Goal: Information Seeking & Learning: Learn about a topic

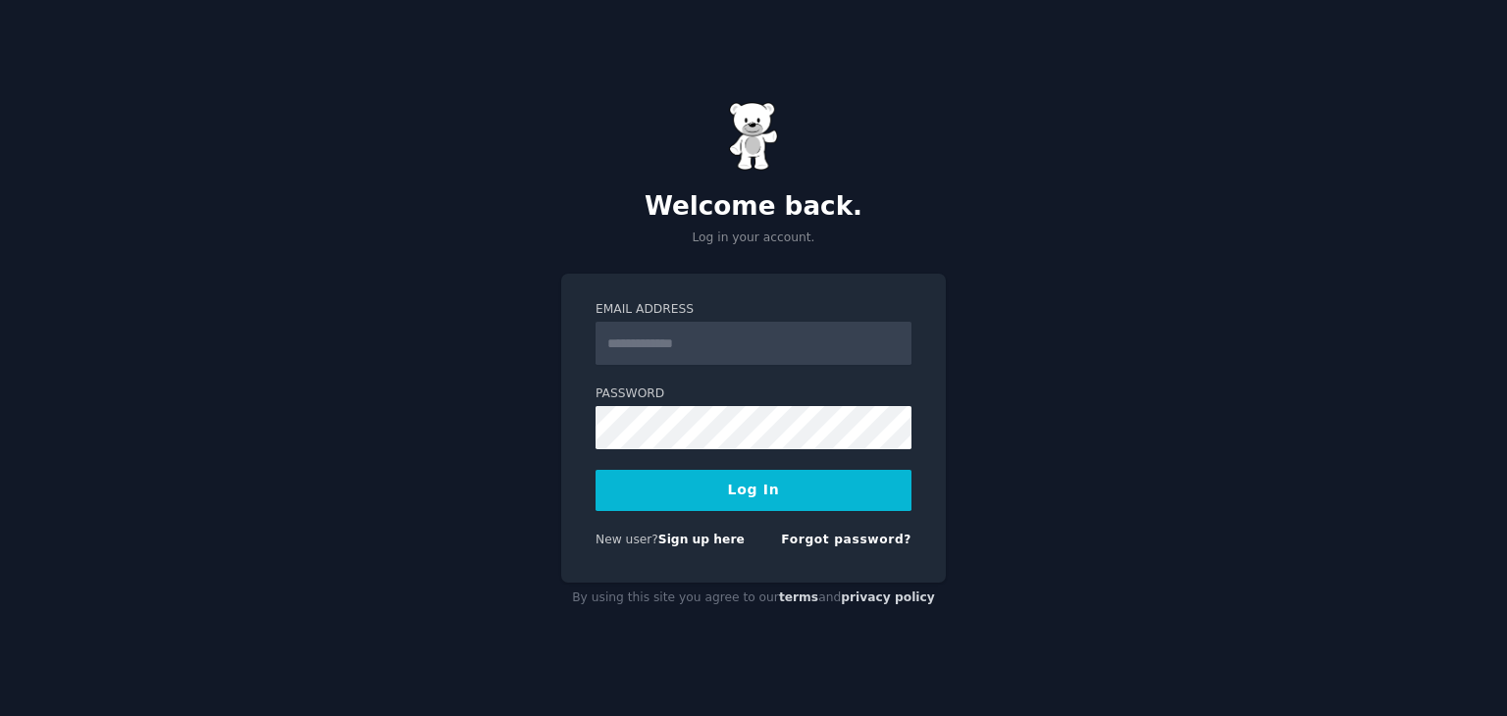
type input "**********"
click at [737, 488] on button "Log In" at bounding box center [754, 490] width 316 height 41
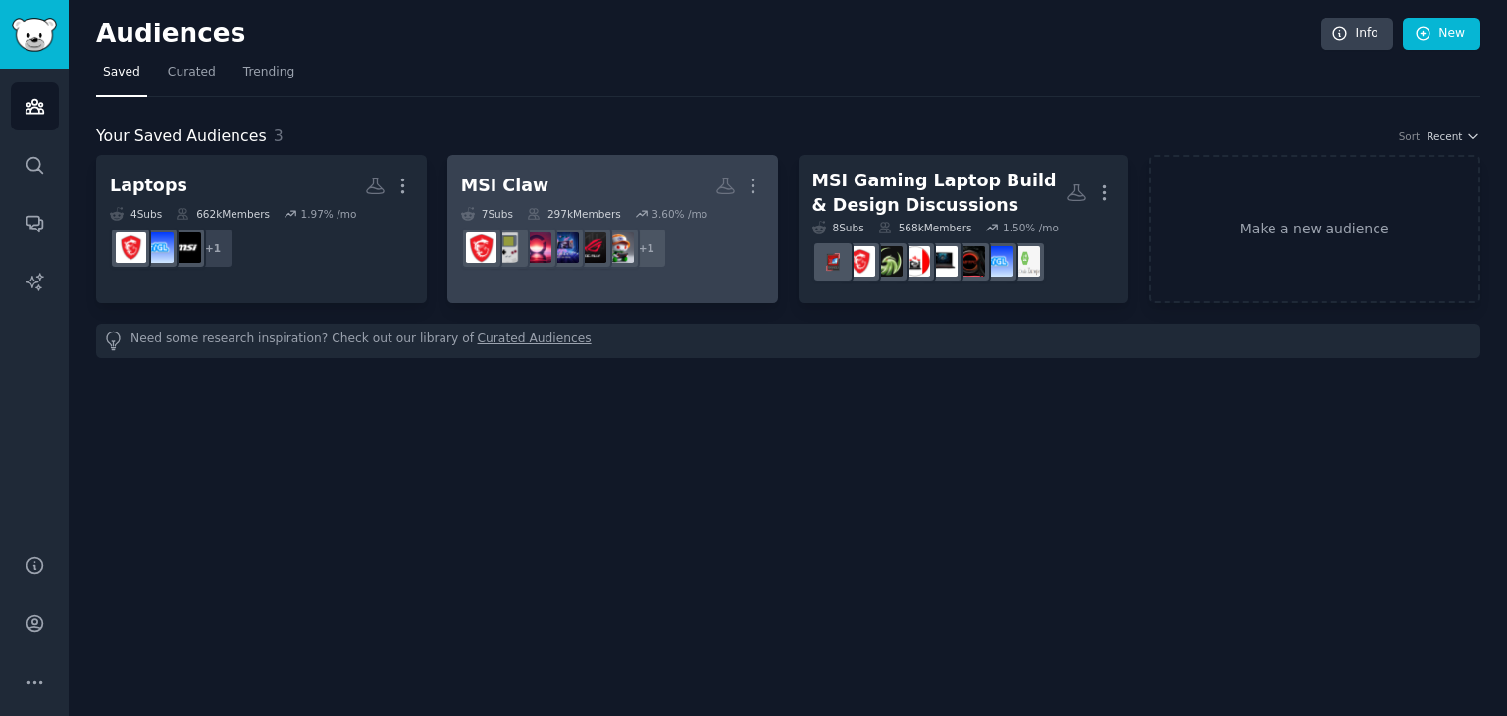
click at [584, 158] on link "MSI Claw More 7 Sub s 297k Members 3.60 % /mo + 1" at bounding box center [612, 229] width 331 height 148
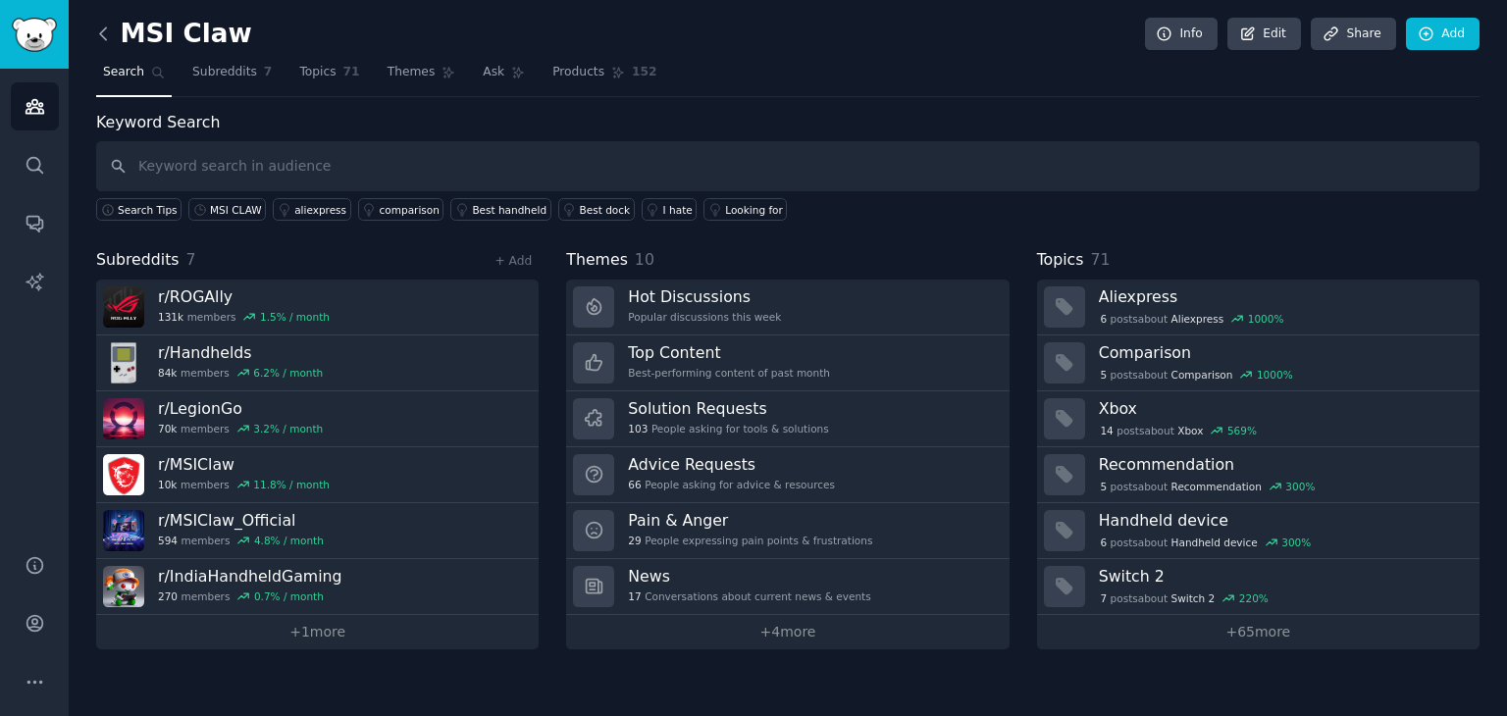
click at [108, 35] on icon at bounding box center [103, 34] width 21 height 21
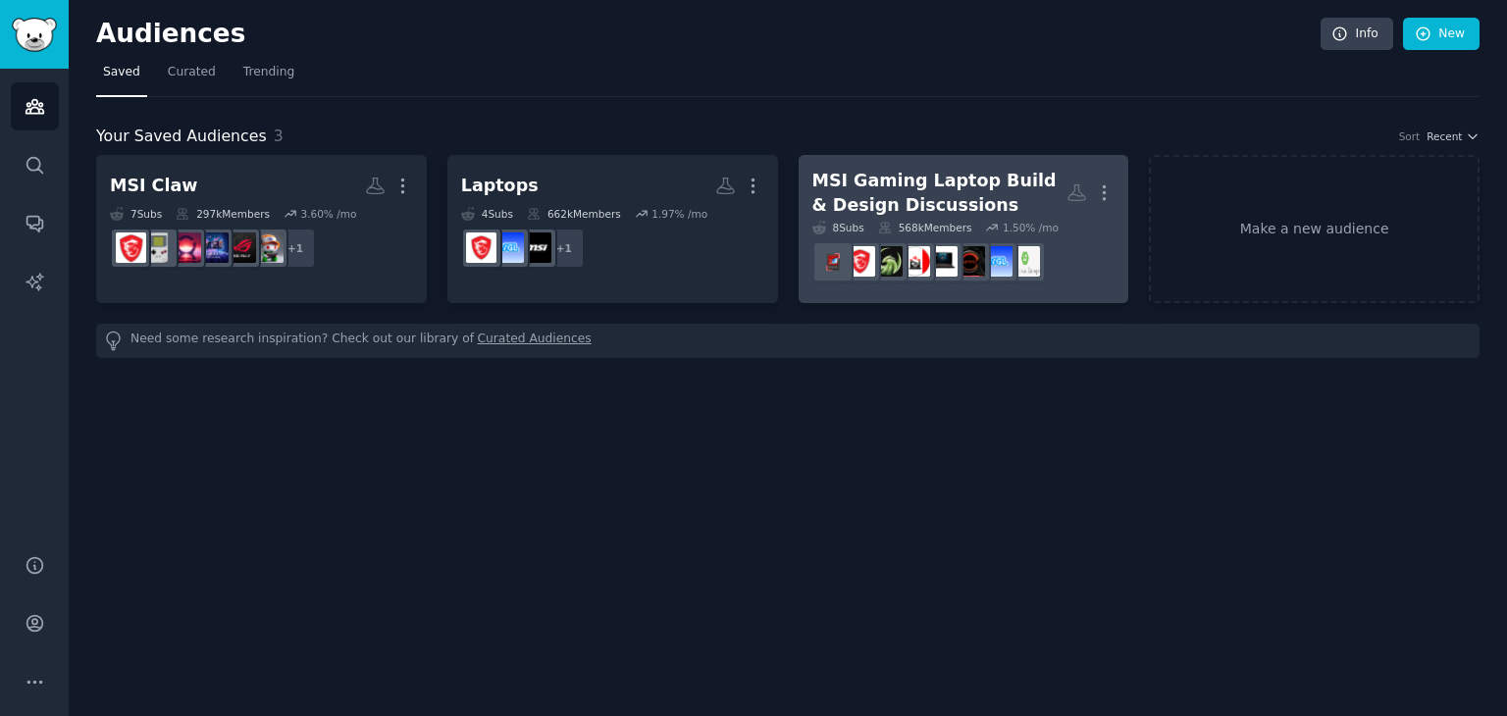
click at [920, 174] on div "MSI Gaming Laptop Build & Design Discussions" at bounding box center [940, 193] width 255 height 48
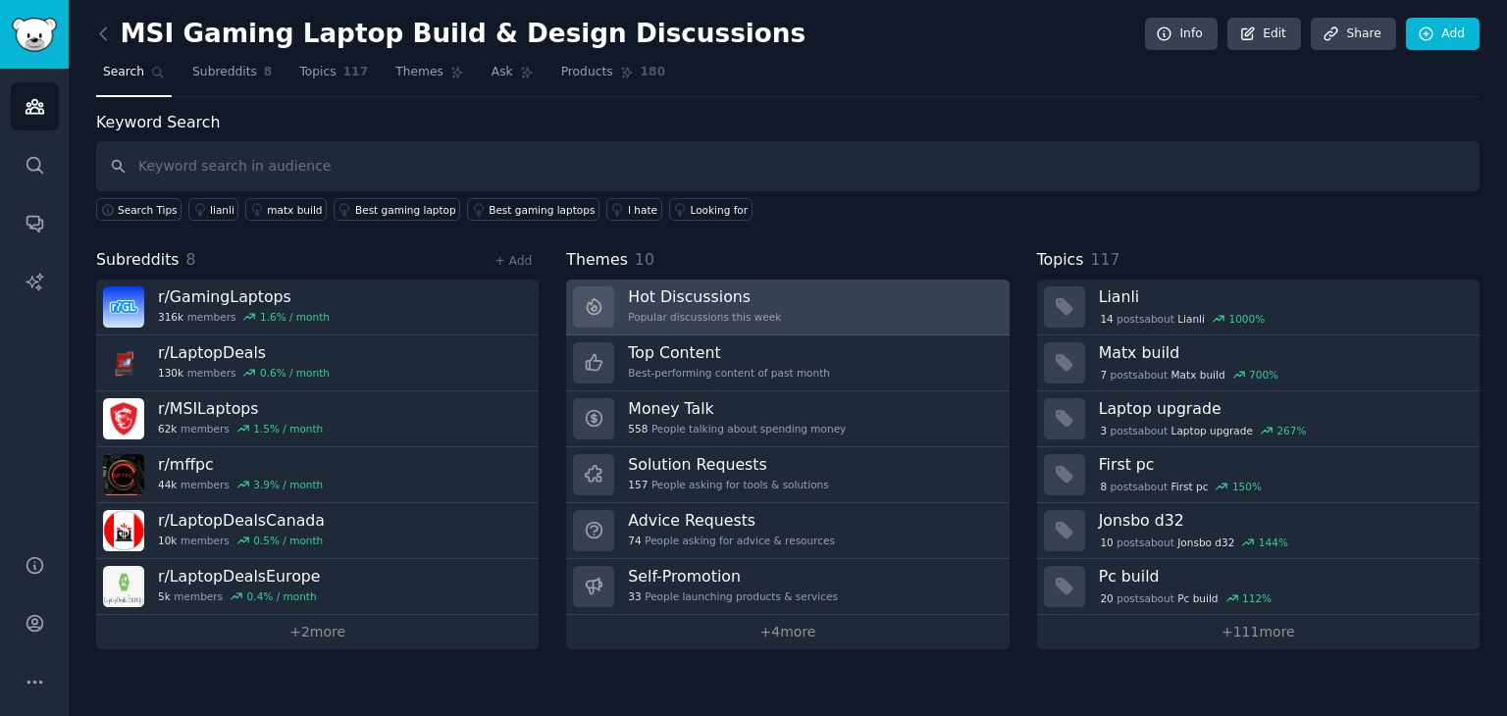
click at [667, 315] on div "Popular discussions this week" at bounding box center [704, 317] width 153 height 14
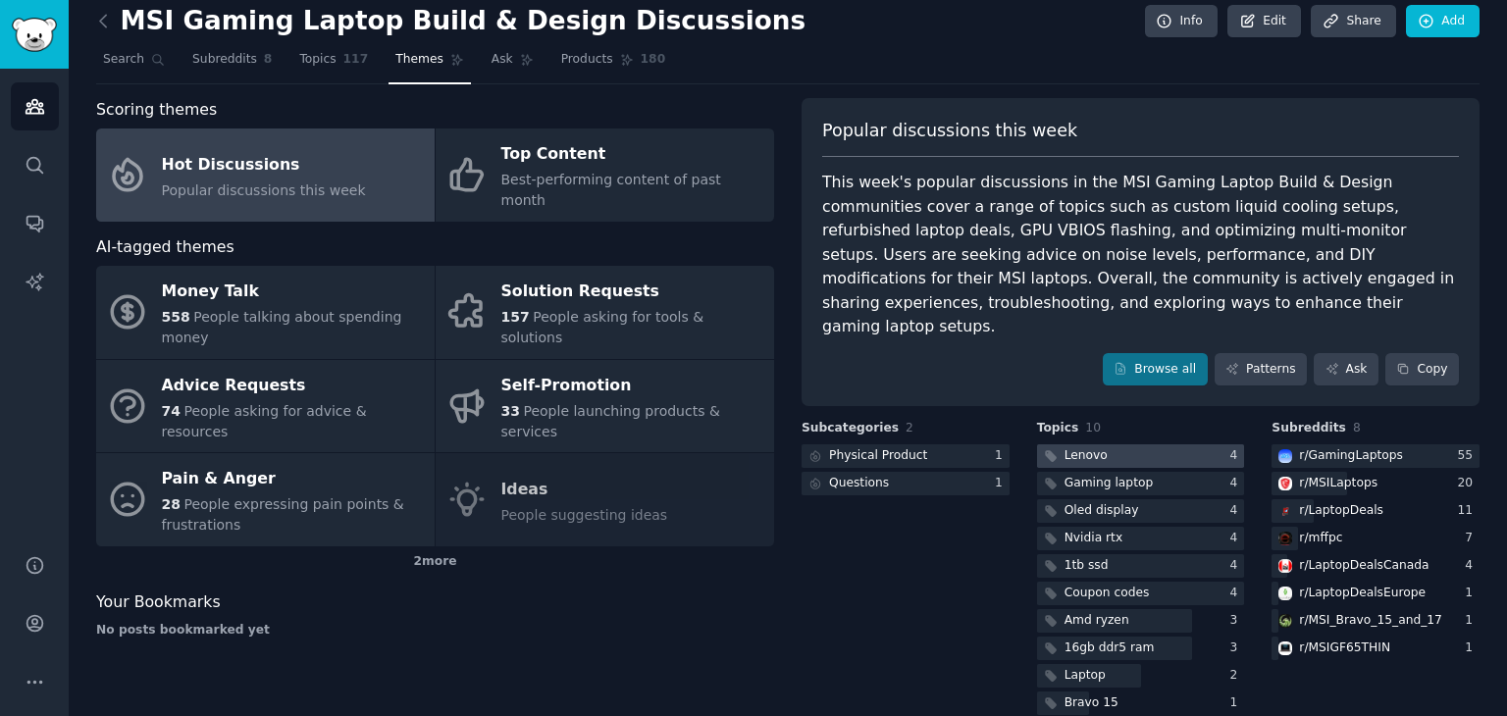
scroll to position [17, 0]
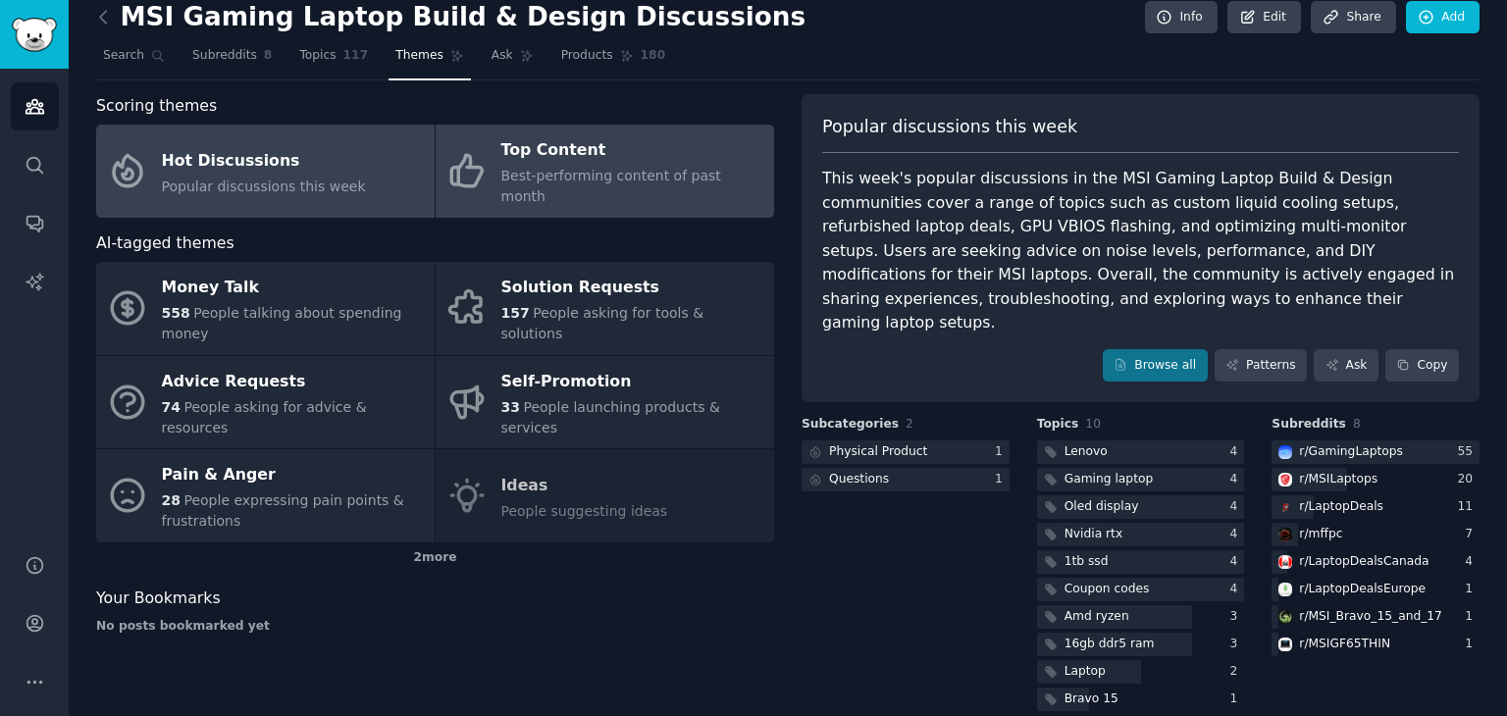
click at [560, 185] on link "Top Content Best-performing content of past month" at bounding box center [605, 171] width 339 height 93
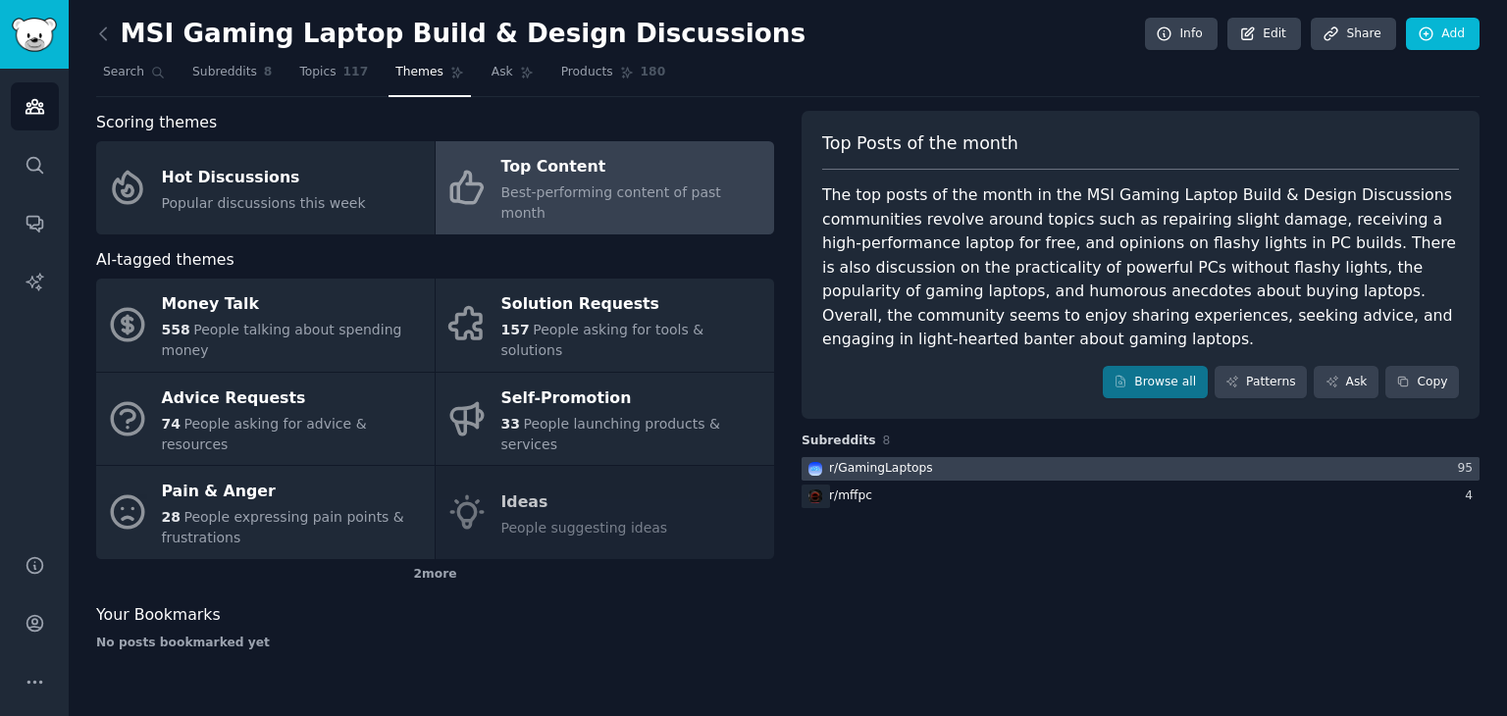
click at [1058, 467] on div at bounding box center [1141, 469] width 678 height 25
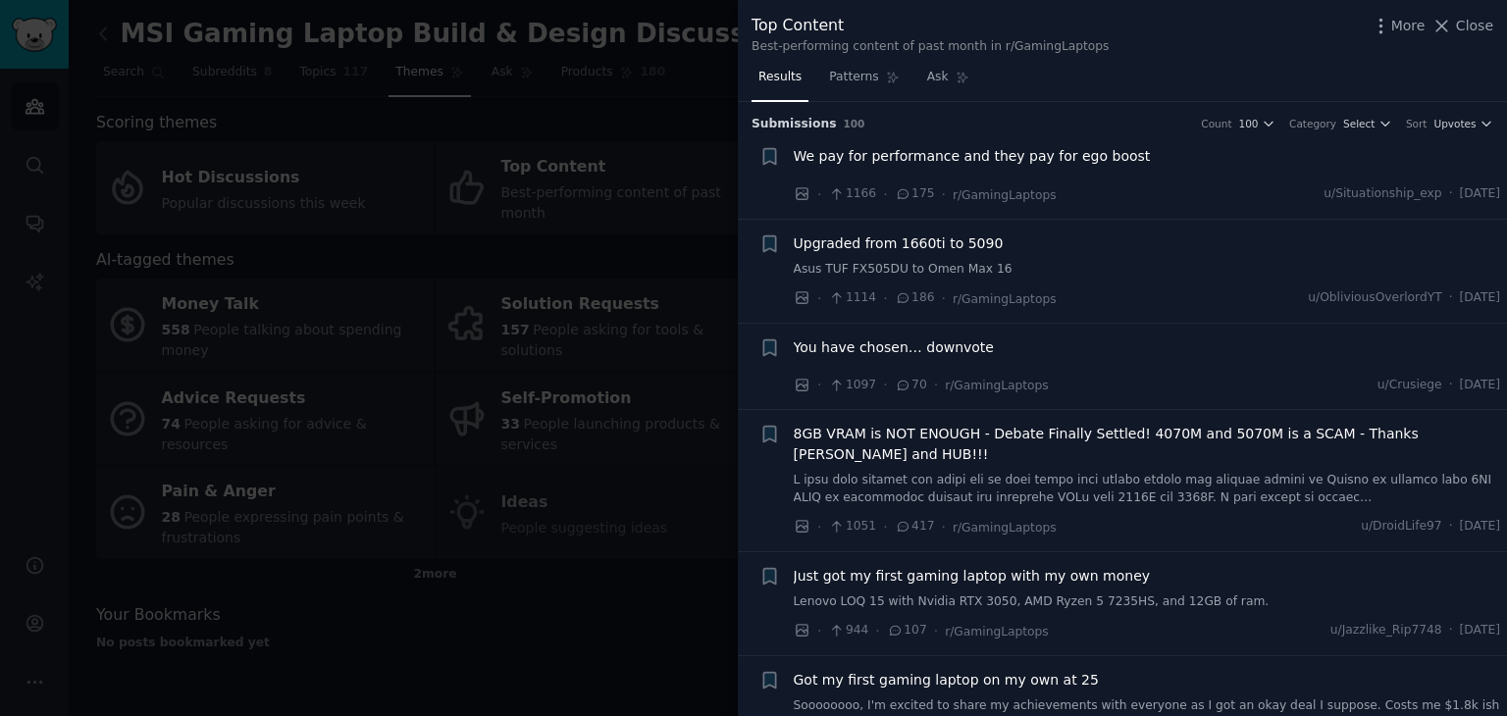
click at [417, 539] on div at bounding box center [753, 358] width 1507 height 716
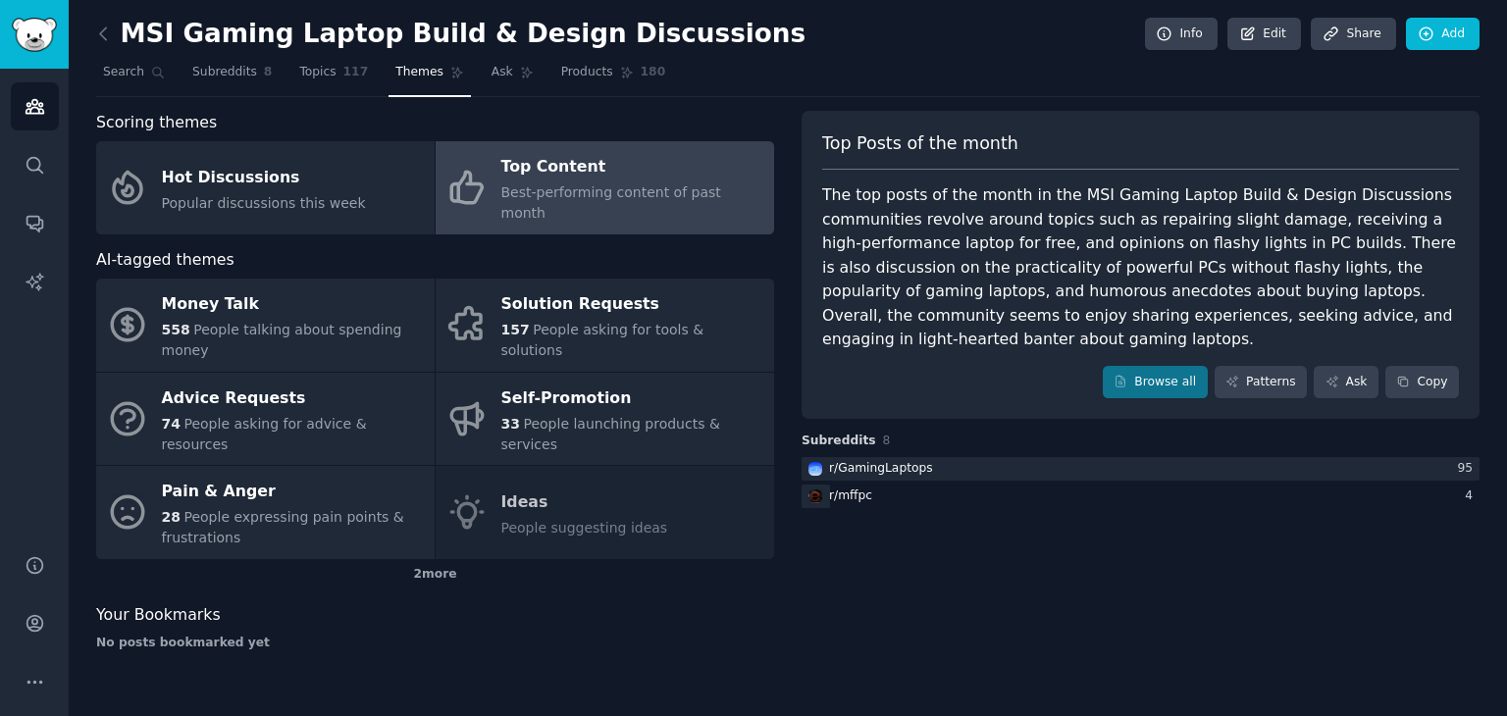
click at [110, 44] on link at bounding box center [108, 34] width 25 height 31
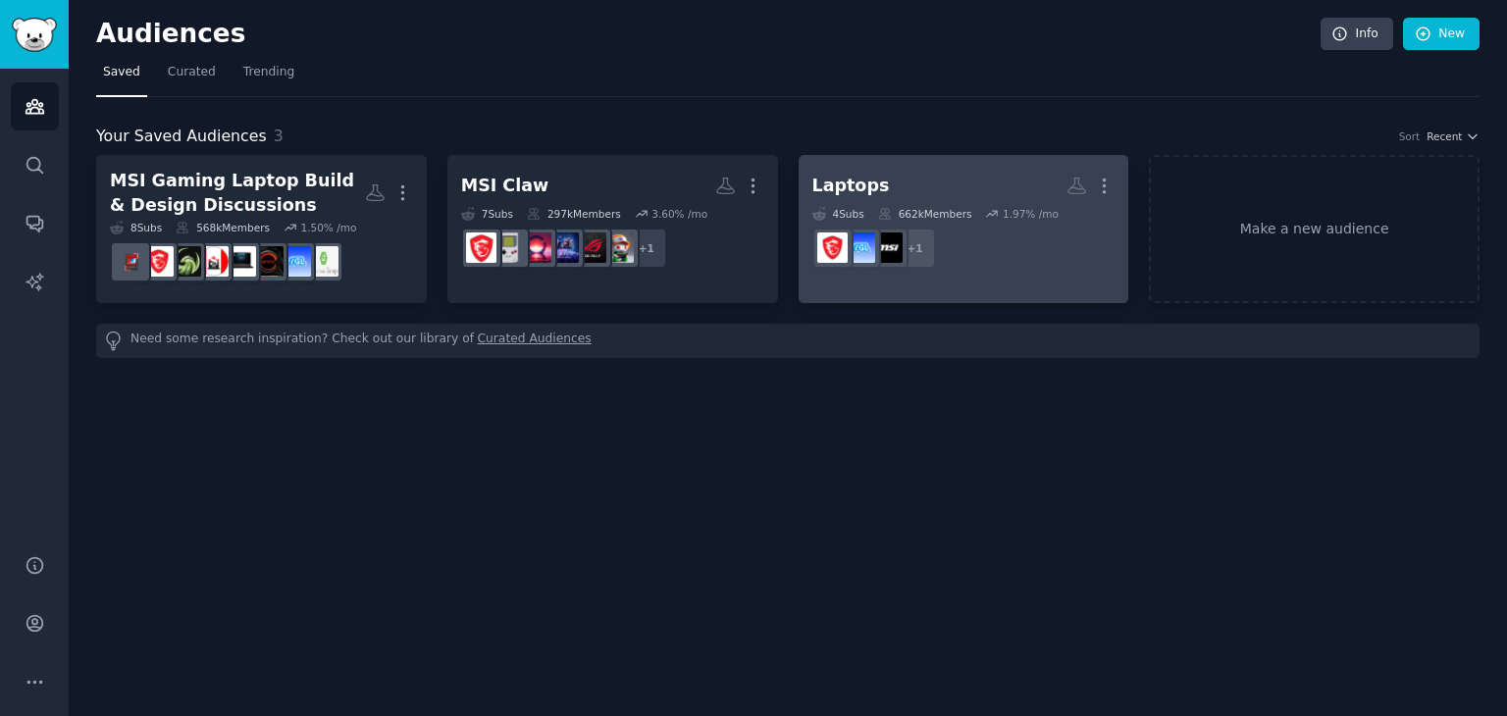
click at [1003, 217] on div "1.97 % /mo" at bounding box center [1031, 214] width 56 height 14
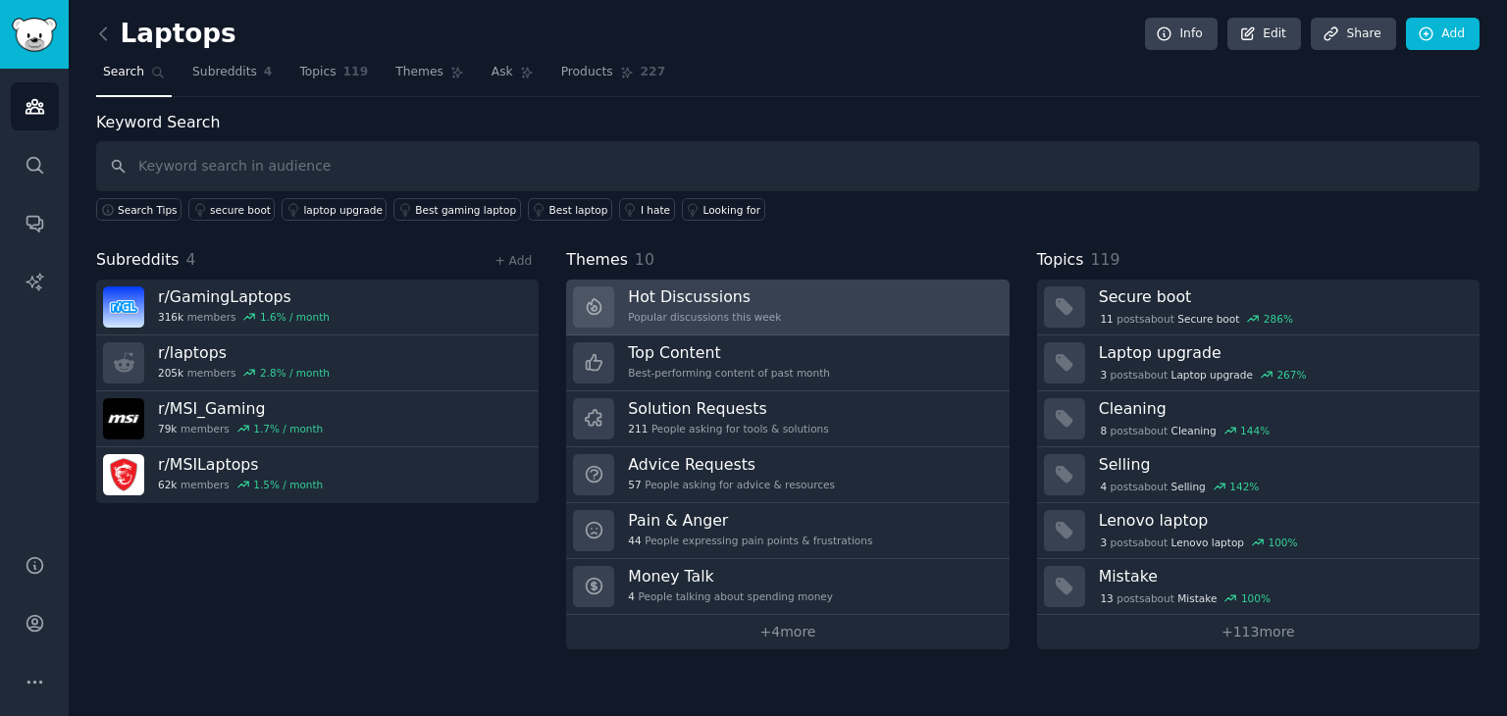
click at [874, 303] on link "Hot Discussions Popular discussions this week" at bounding box center [787, 308] width 443 height 56
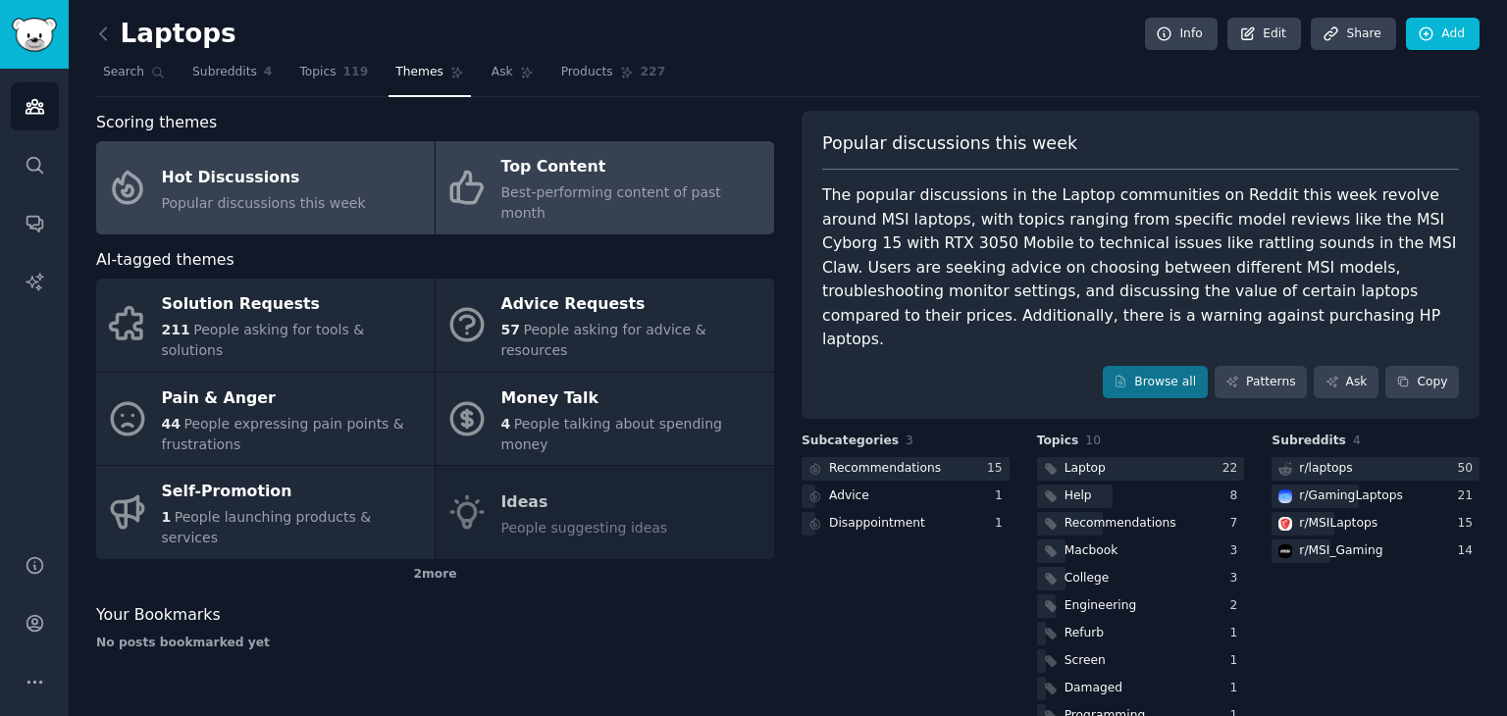
click at [627, 192] on span "Best-performing content of past month" at bounding box center [611, 202] width 220 height 36
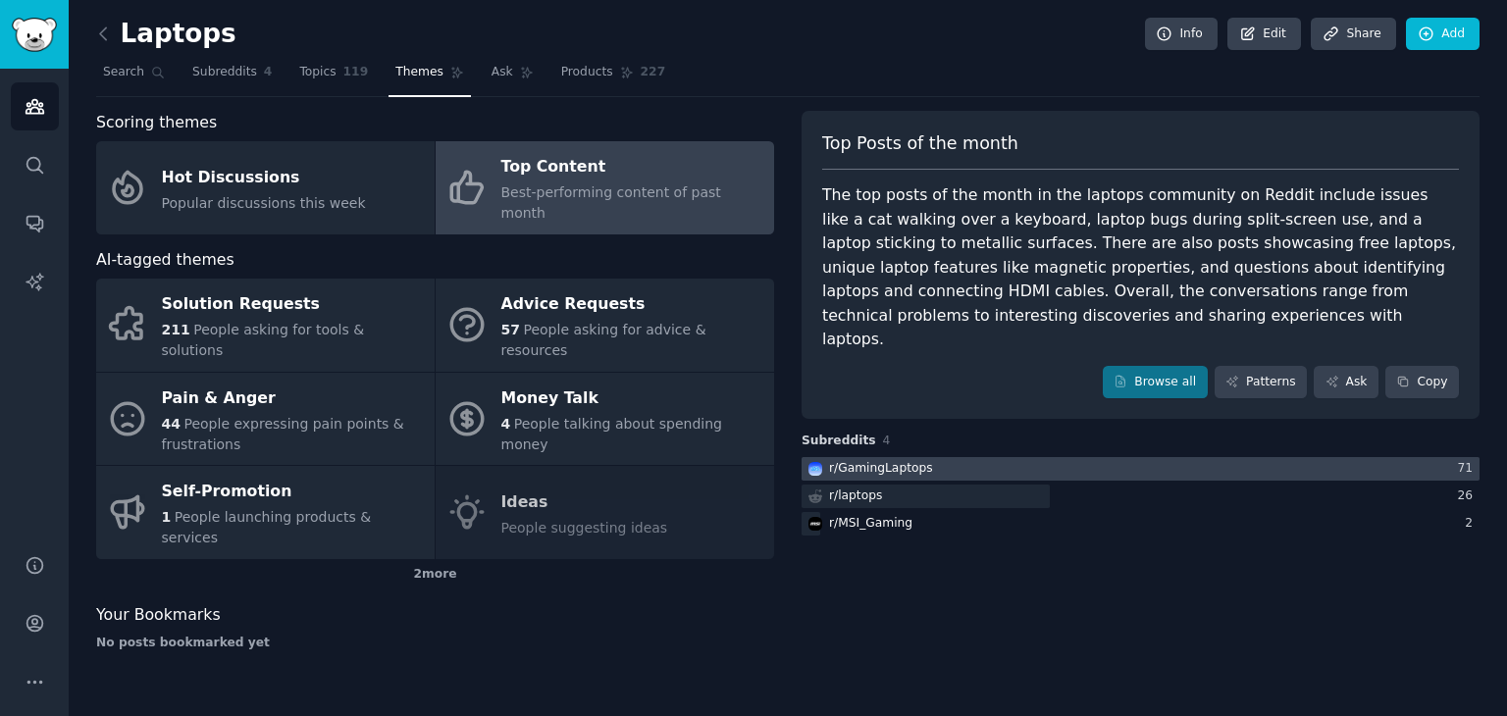
click at [1019, 457] on div at bounding box center [1141, 469] width 678 height 25
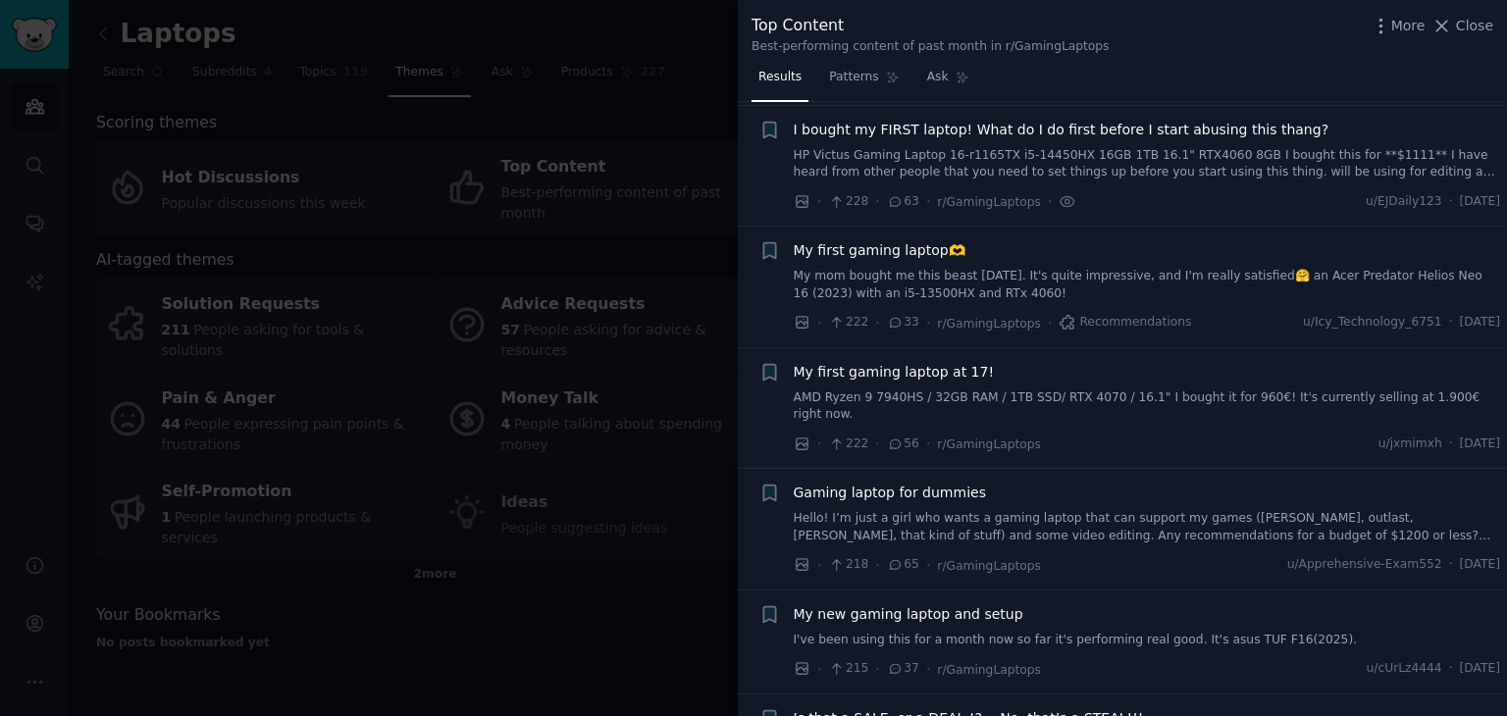
scroll to position [3435, 0]
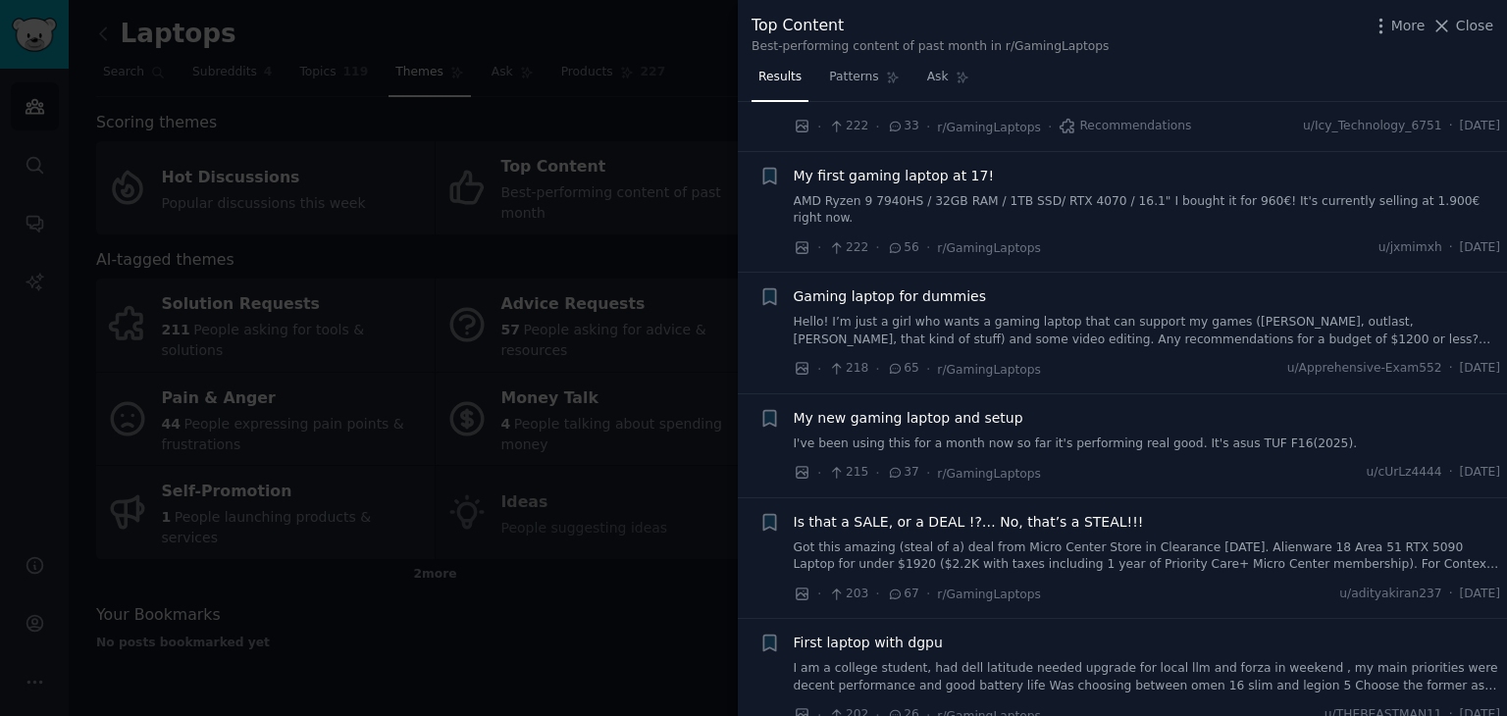
click at [638, 547] on div at bounding box center [753, 358] width 1507 height 716
